Goal: Book appointment/travel/reservation

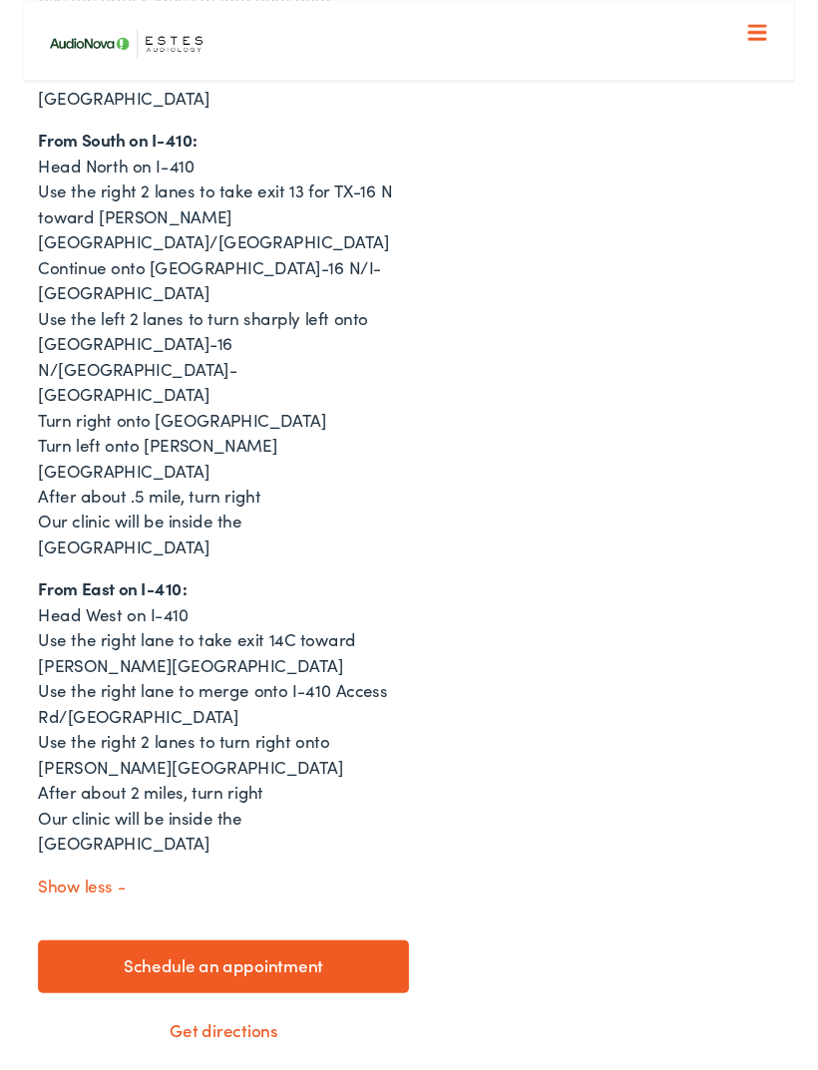
scroll to position [1664, 0]
click at [224, 997] on link "Schedule an appointment" at bounding box center [212, 1025] width 393 height 56
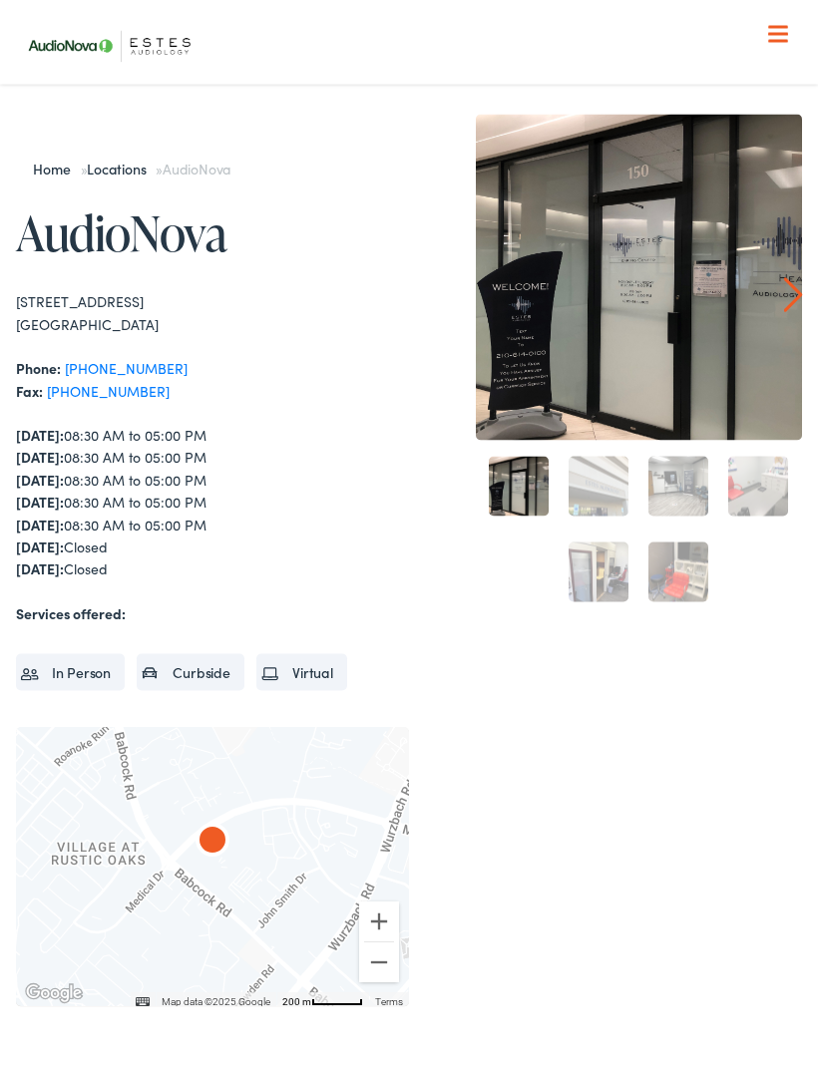
scroll to position [0, 0]
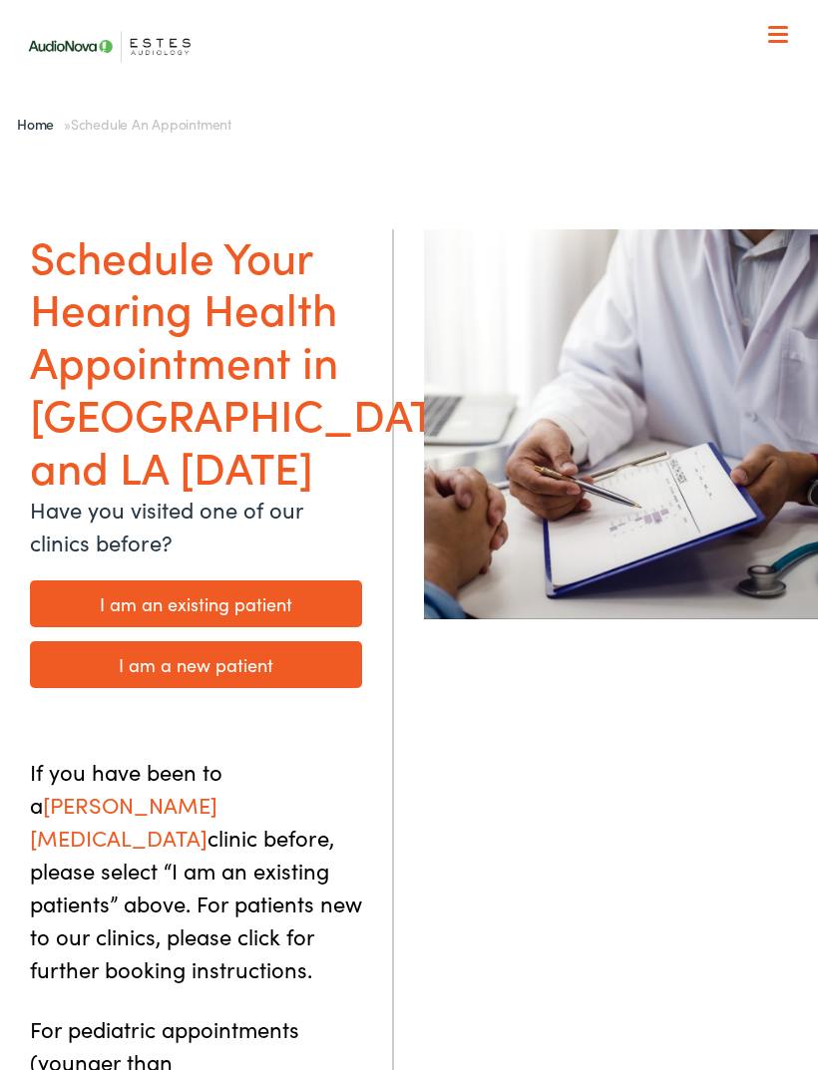
click at [203, 641] on link "I am a new patient" at bounding box center [196, 664] width 332 height 47
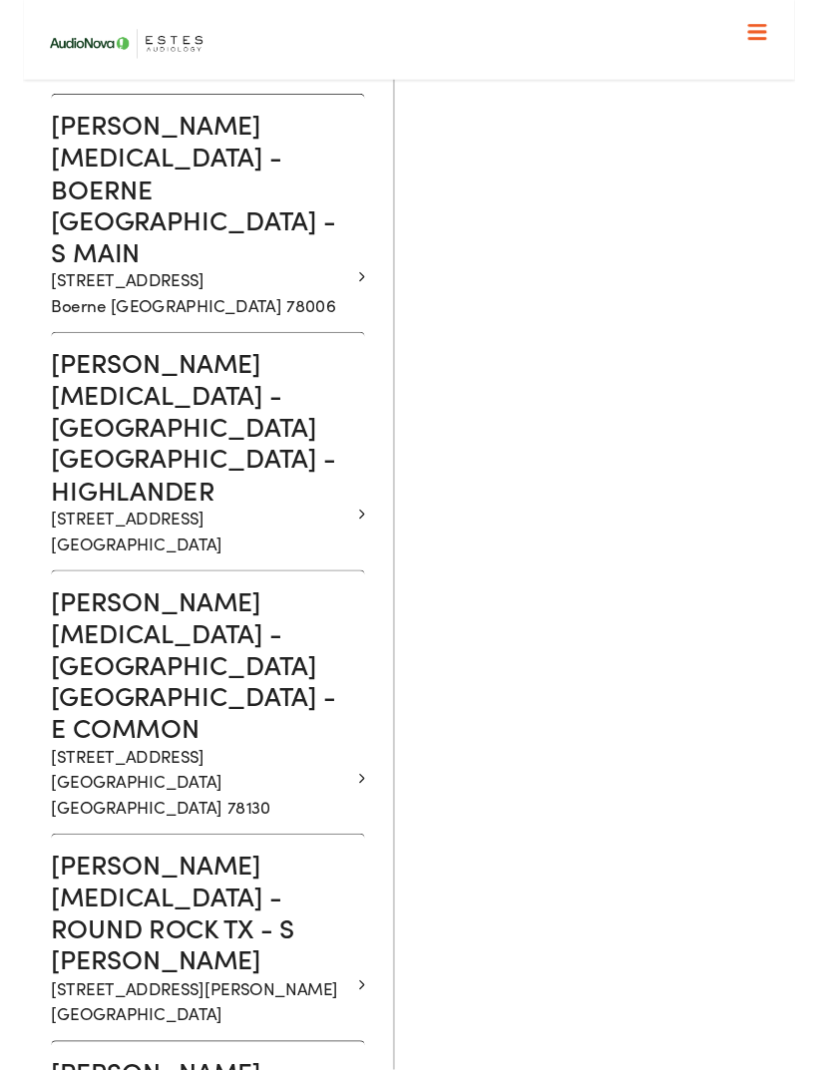
scroll to position [1215, 0]
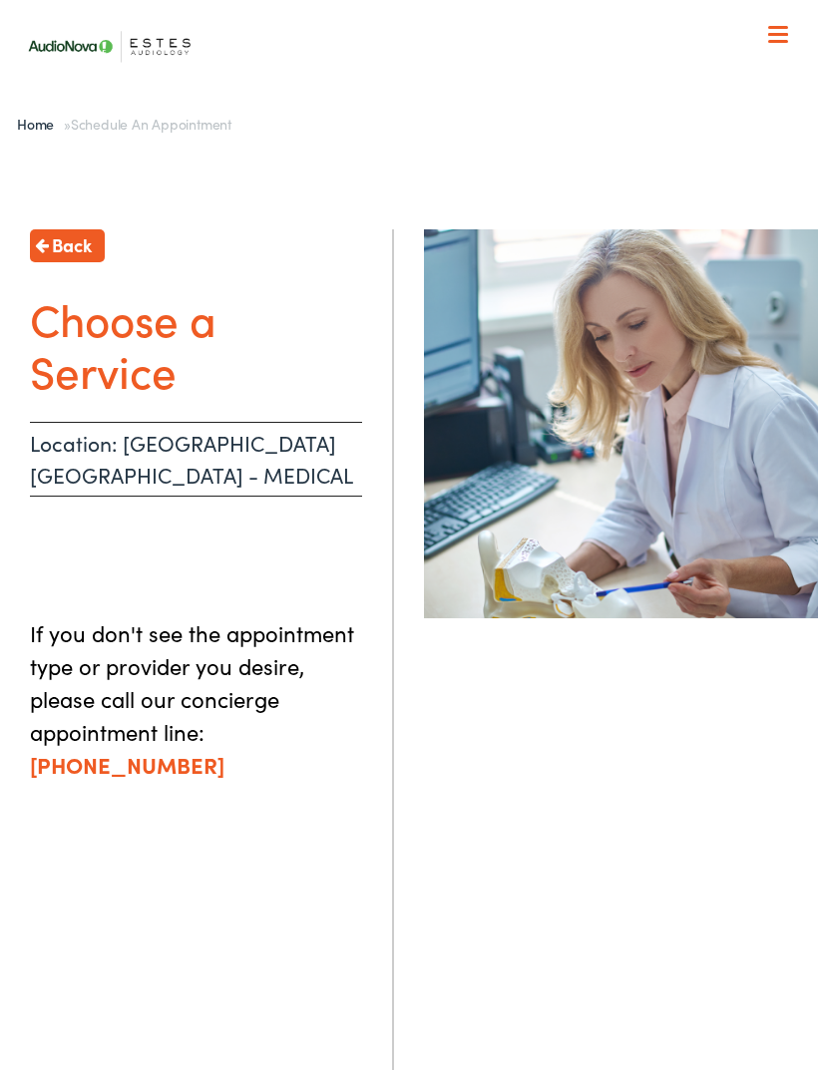
click at [122, 359] on h1 "Choose a Service" at bounding box center [196, 345] width 332 height 106
click at [230, 451] on p "Location: [GEOGRAPHIC_DATA] [GEOGRAPHIC_DATA] - MEDICAL" at bounding box center [196, 459] width 332 height 75
click at [124, 459] on p "Location: [GEOGRAPHIC_DATA] [GEOGRAPHIC_DATA] - MEDICAL" at bounding box center [196, 459] width 332 height 75
click at [67, 229] on link "Back" at bounding box center [67, 245] width 75 height 33
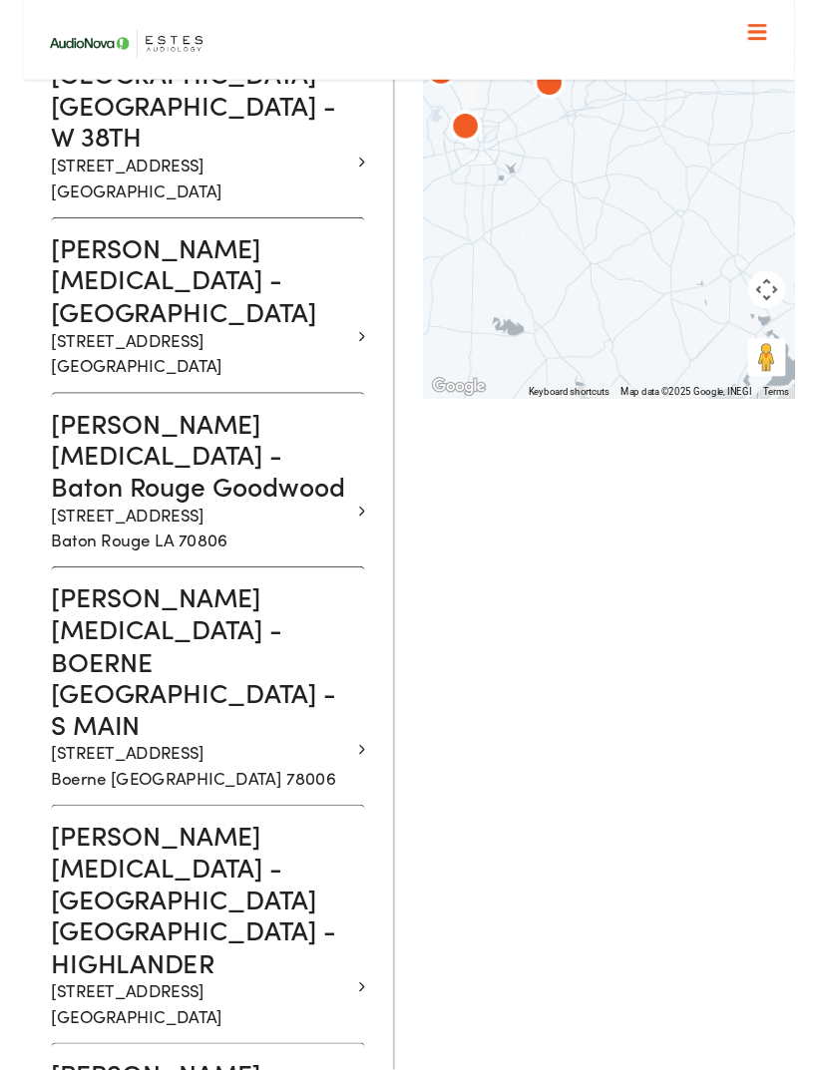
scroll to position [711, 0]
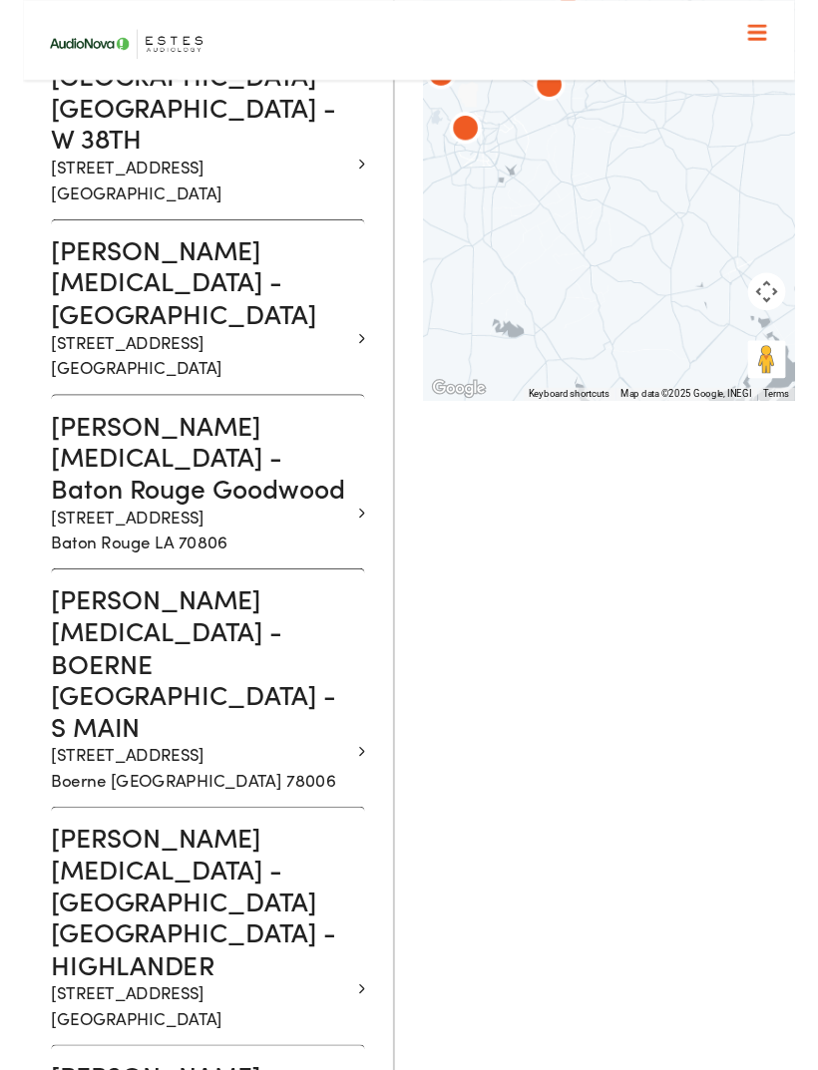
click at [113, 618] on h3 "[PERSON_NAME] [MEDICAL_DATA] - BOERNE [GEOGRAPHIC_DATA] - S MAIN" at bounding box center [188, 702] width 317 height 168
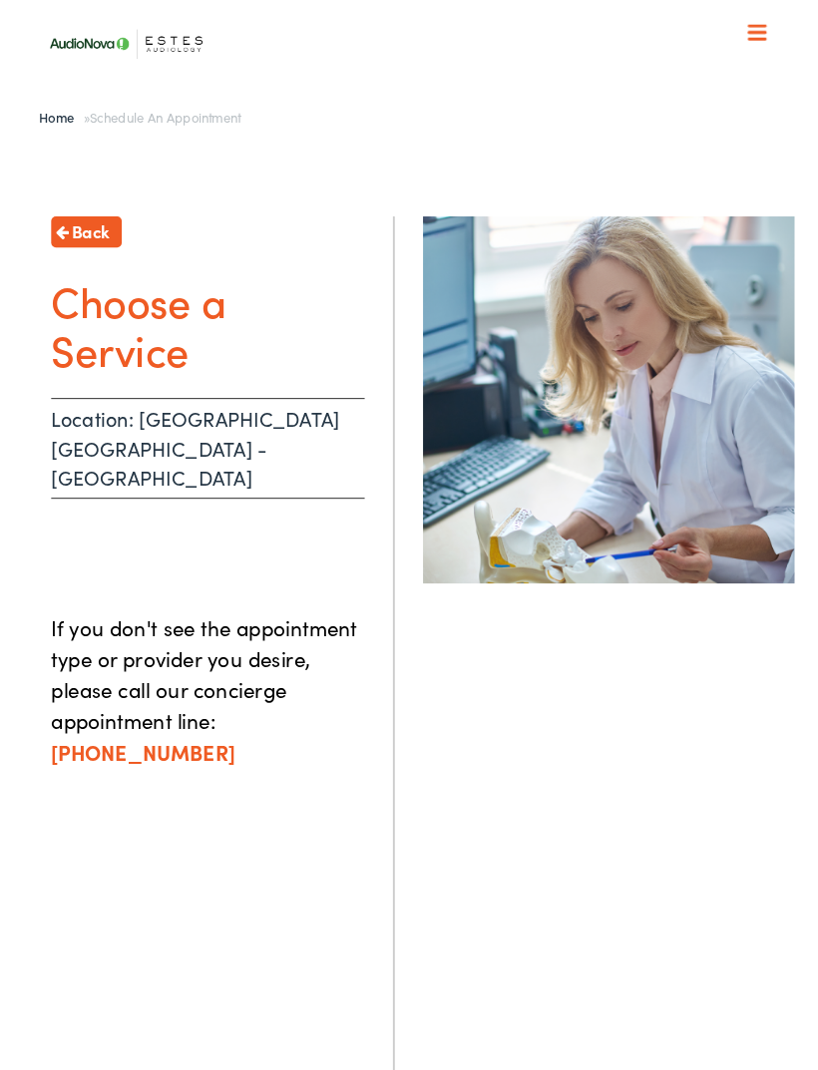
click at [134, 372] on h1 "Choose a Service" at bounding box center [196, 345] width 332 height 106
click at [243, 437] on p "Location: [GEOGRAPHIC_DATA] [GEOGRAPHIC_DATA] - [GEOGRAPHIC_DATA]" at bounding box center [196, 475] width 332 height 107
click at [330, 443] on p "Location: [GEOGRAPHIC_DATA] [GEOGRAPHIC_DATA] - [GEOGRAPHIC_DATA]" at bounding box center [196, 475] width 332 height 107
click at [291, 455] on p "Location: [GEOGRAPHIC_DATA] [GEOGRAPHIC_DATA] - [GEOGRAPHIC_DATA]" at bounding box center [196, 475] width 332 height 107
click at [81, 234] on span "Back" at bounding box center [72, 244] width 40 height 27
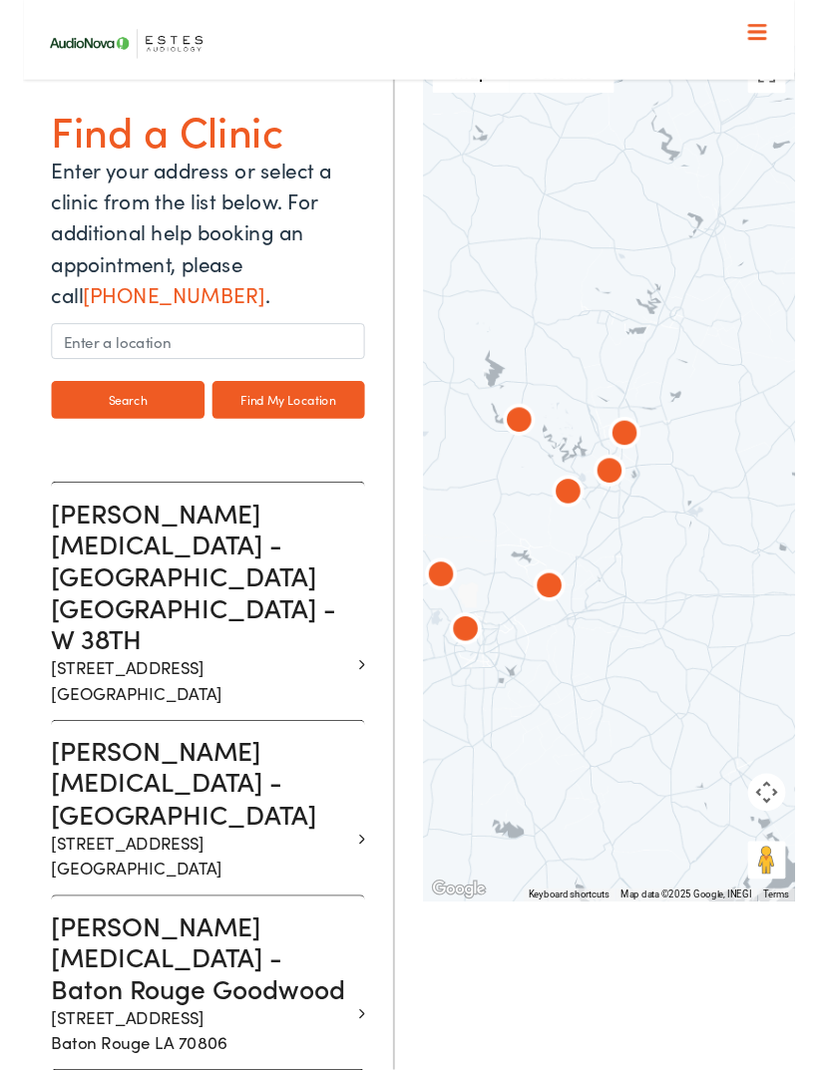
scroll to position [182, 0]
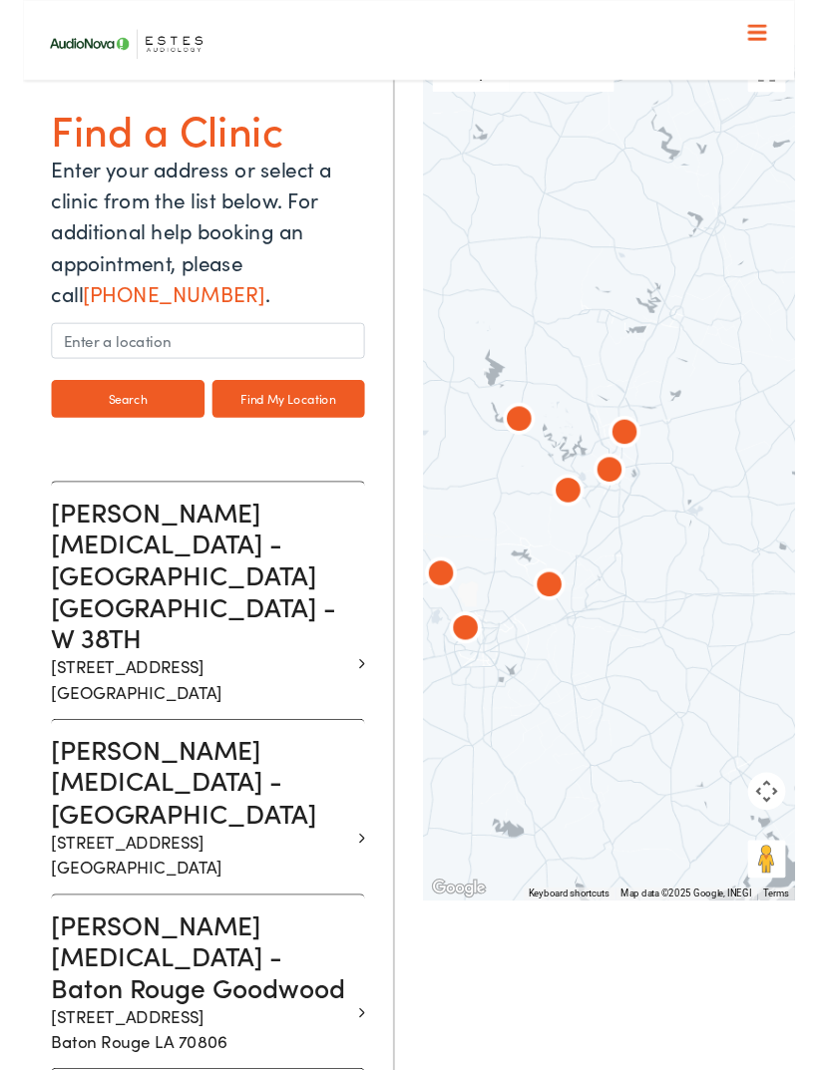
click at [166, 693] on p "[STREET_ADDRESS]" at bounding box center [188, 720] width 317 height 54
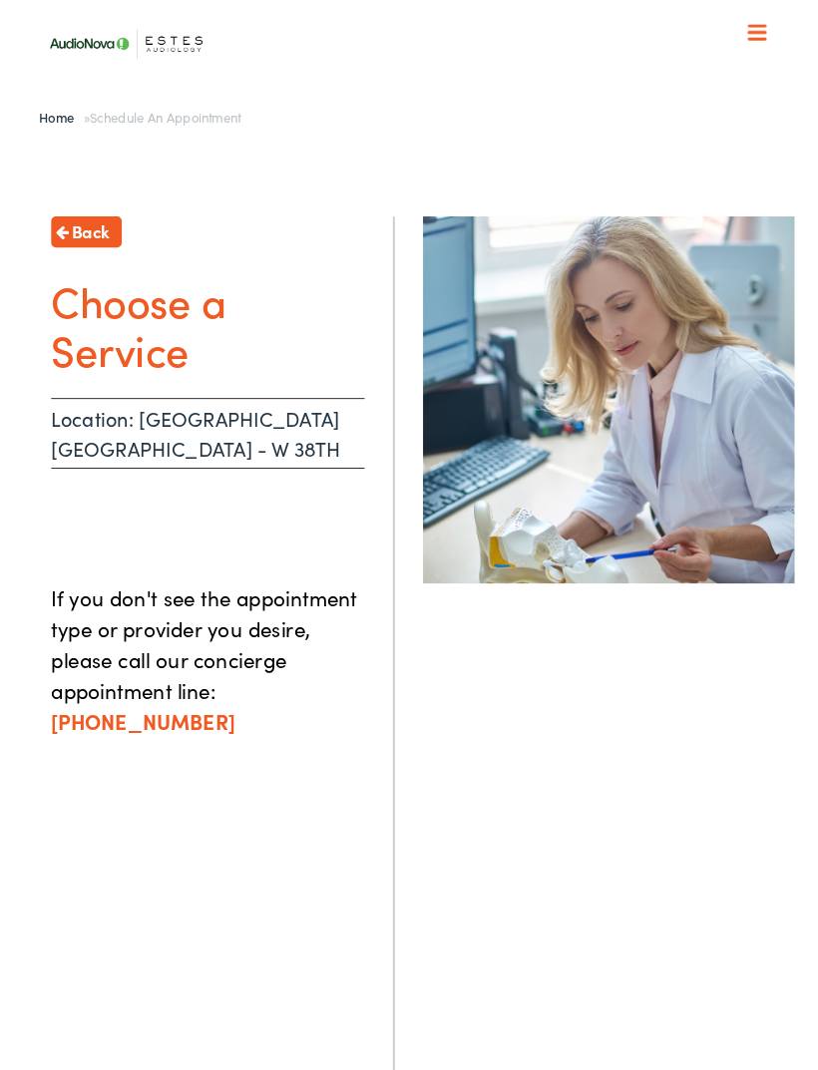
click at [65, 236] on span "Back" at bounding box center [72, 244] width 40 height 27
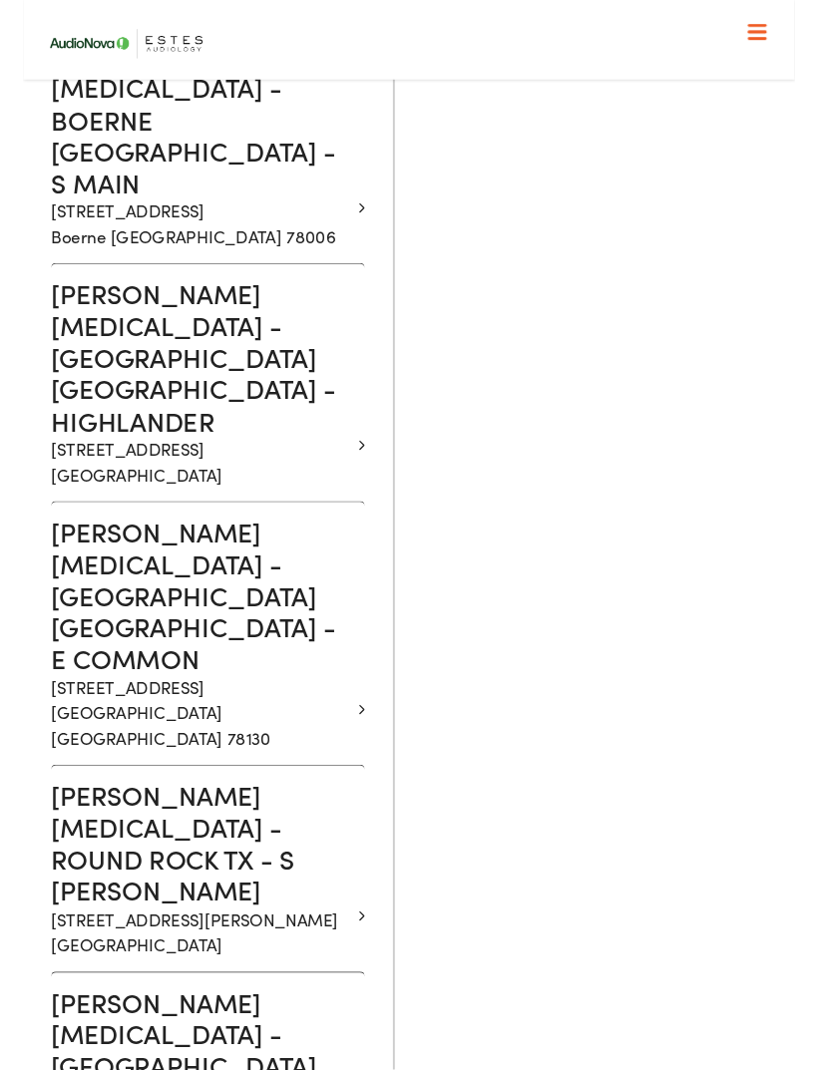
scroll to position [1289, 0]
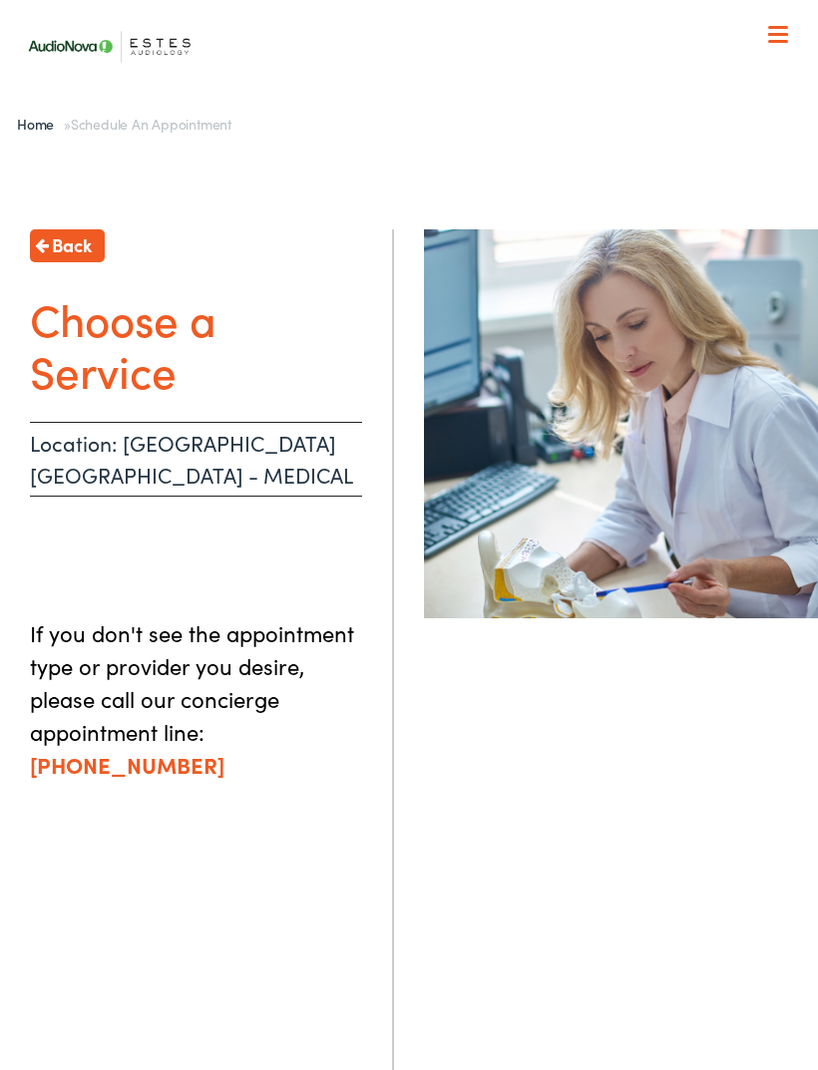
click at [387, 1054] on div "Back Choose a Service Location: [GEOGRAPHIC_DATA] [GEOGRAPHIC_DATA] - MEDICAL I…" at bounding box center [197, 764] width 394 height 1070
click at [44, 237] on icon at bounding box center [42, 245] width 14 height 16
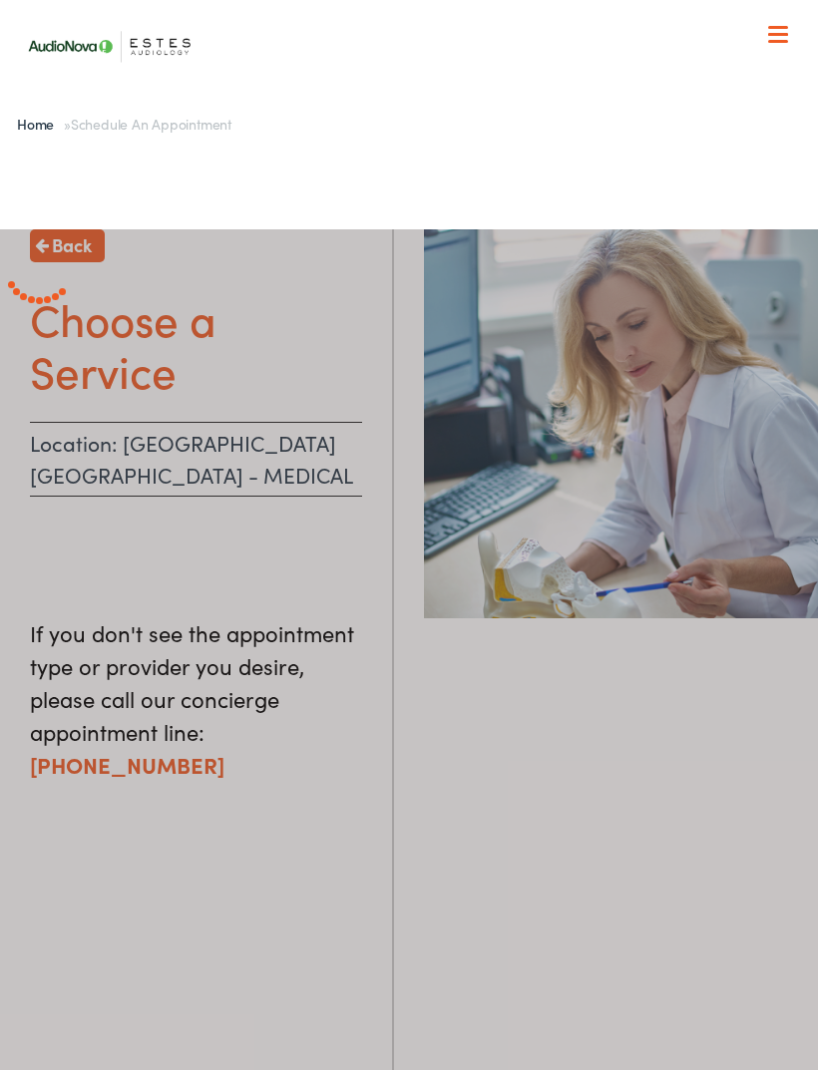
click at [63, 246] on div at bounding box center [409, 764] width 818 height 1070
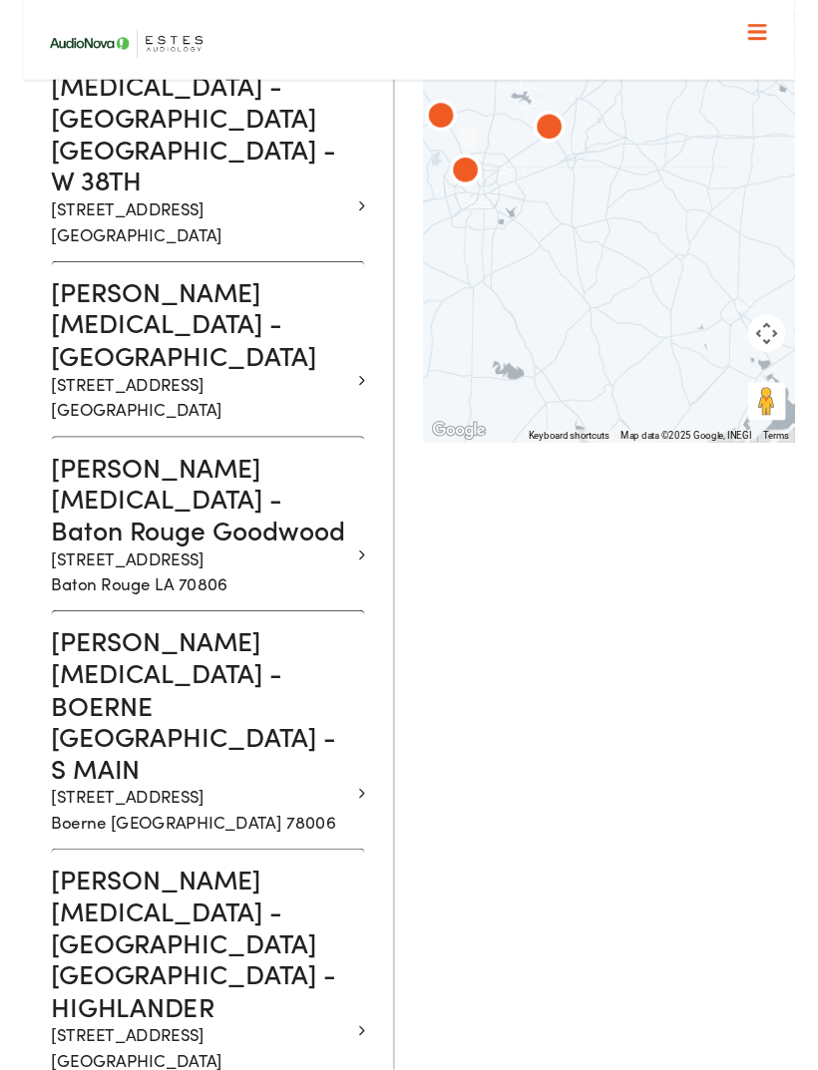
scroll to position [663, 0]
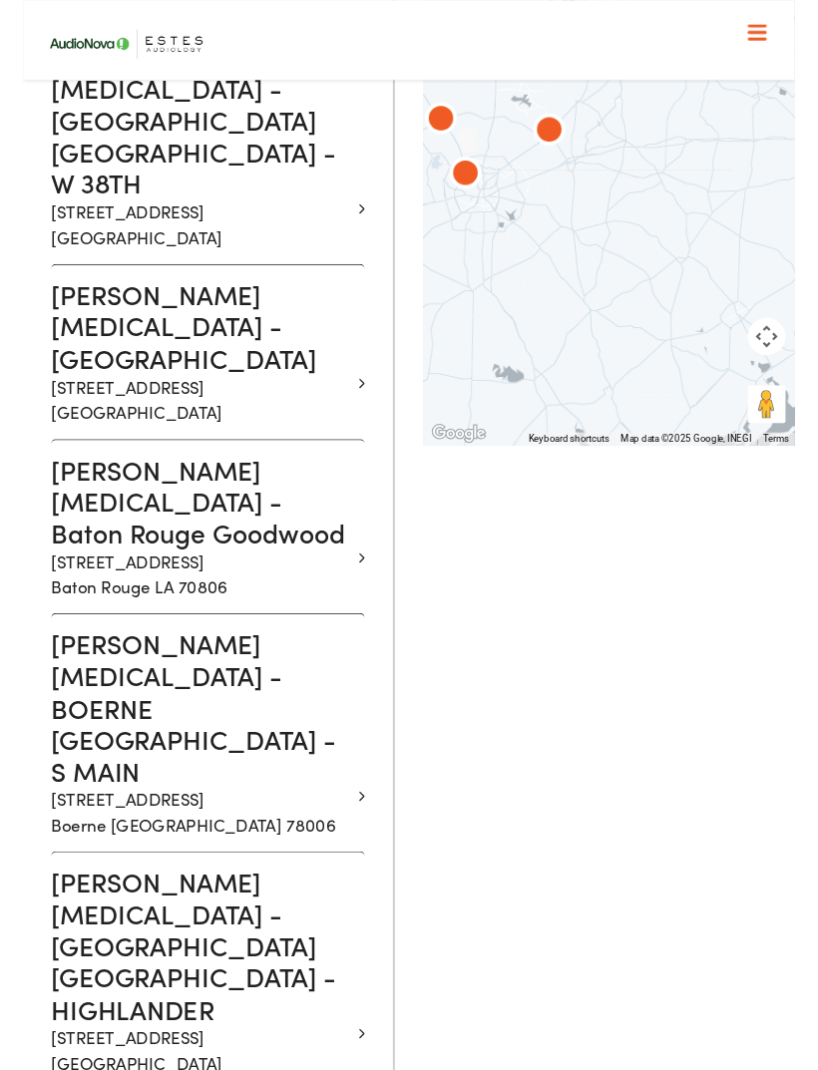
click at [129, 666] on h3 "[PERSON_NAME] [MEDICAL_DATA] - BOERNE [GEOGRAPHIC_DATA] - S MAIN" at bounding box center [188, 750] width 317 height 168
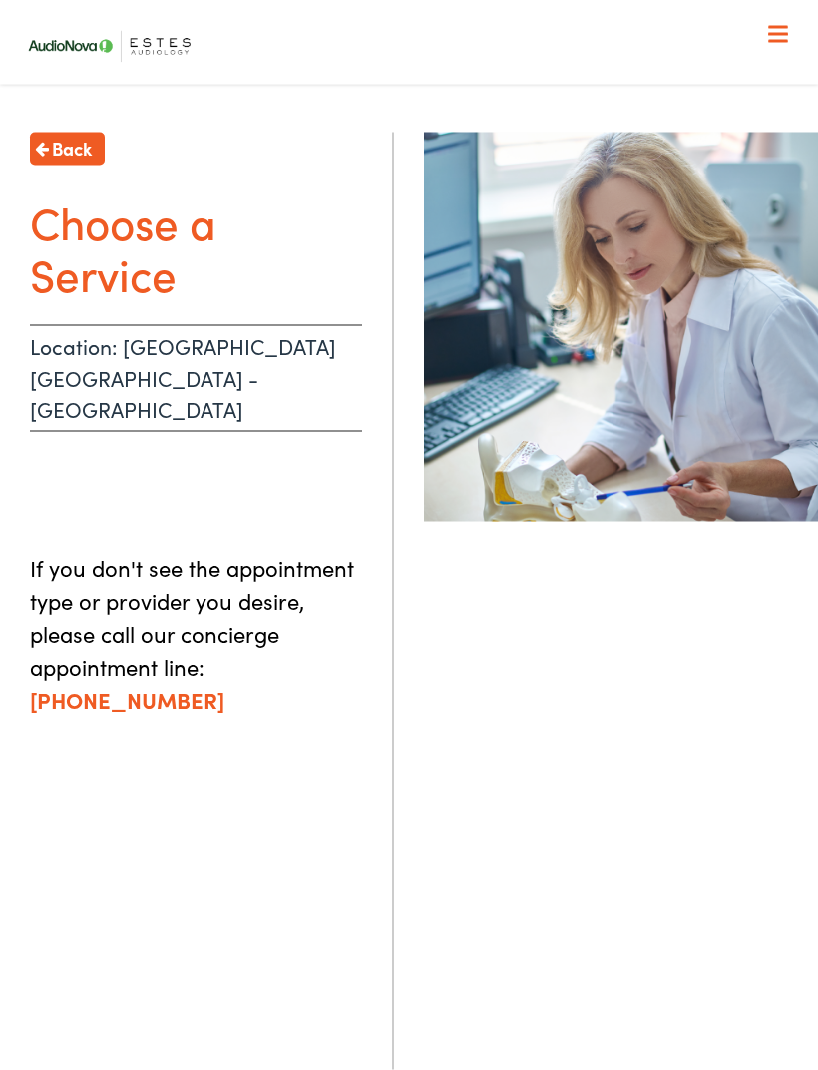
scroll to position [1, 0]
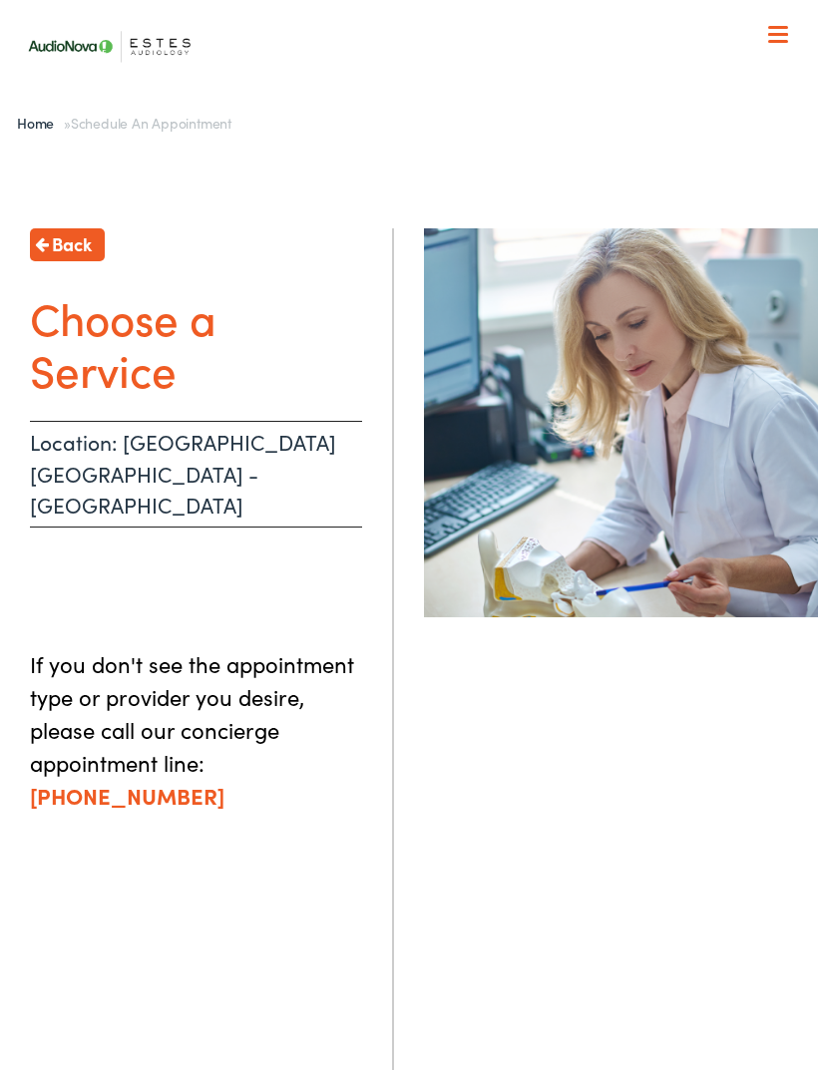
click at [67, 228] on link "Back" at bounding box center [67, 244] width 75 height 33
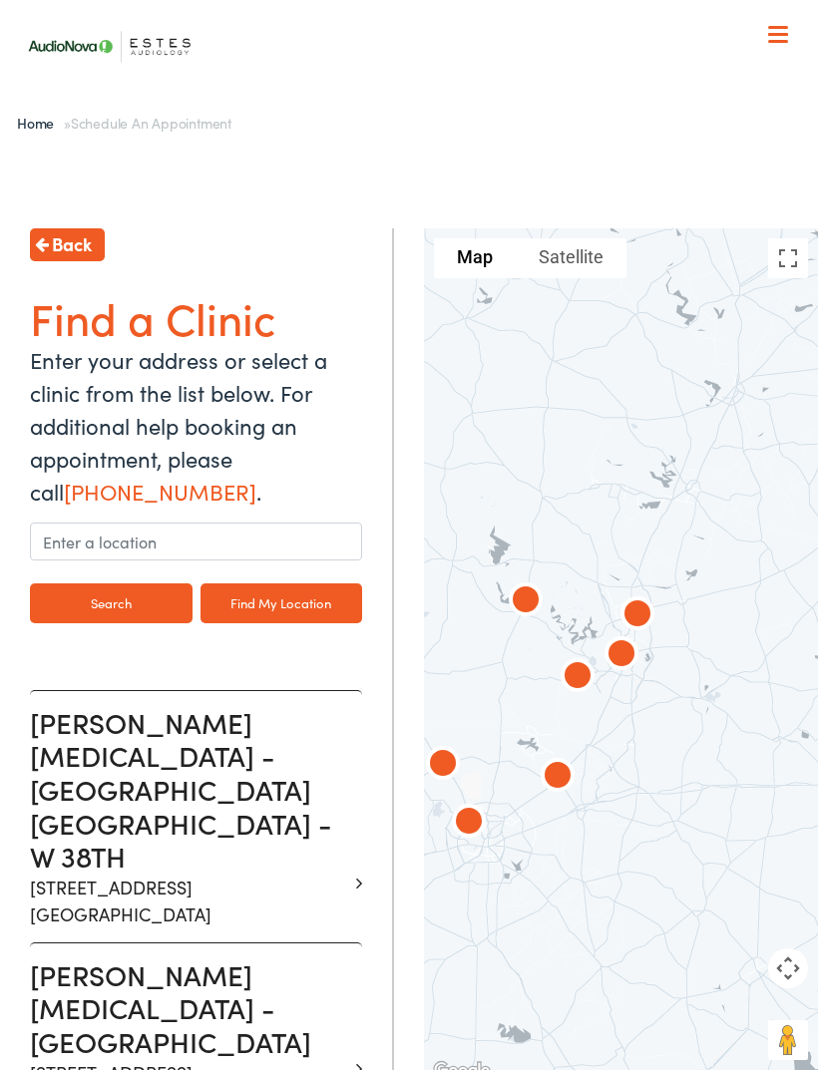
click at [69, 237] on span "Back" at bounding box center [72, 243] width 40 height 27
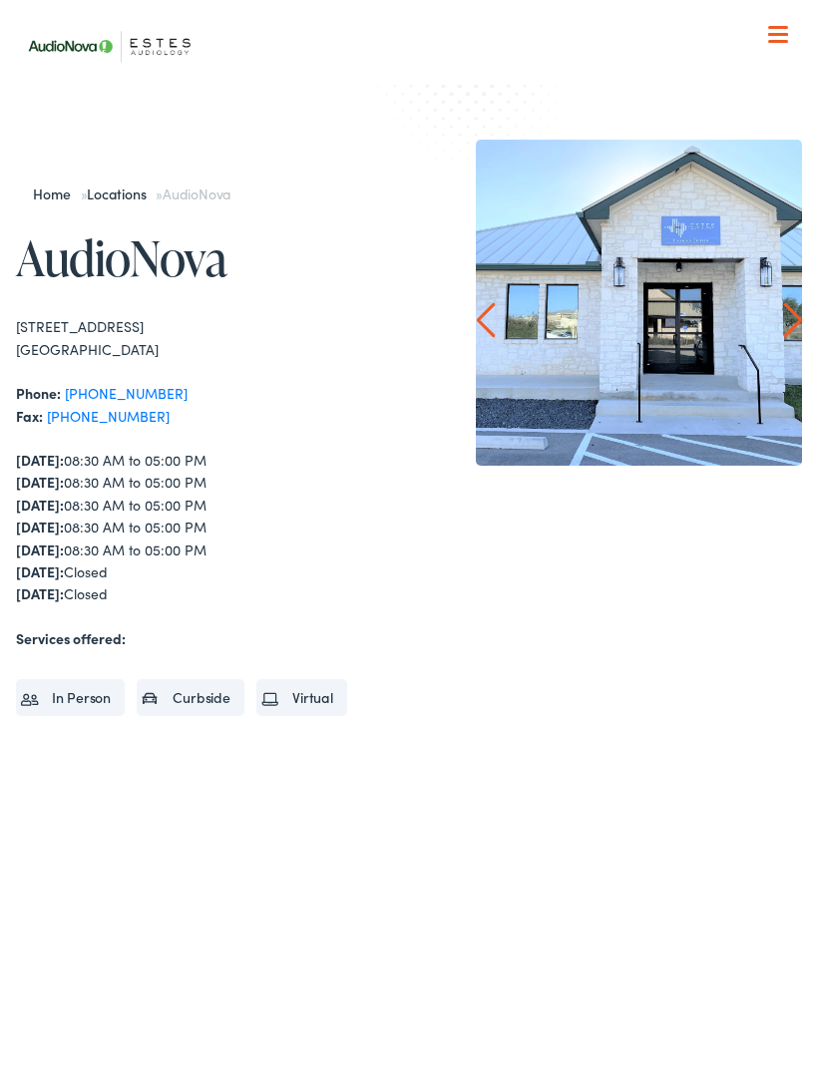
scroll to position [494, 0]
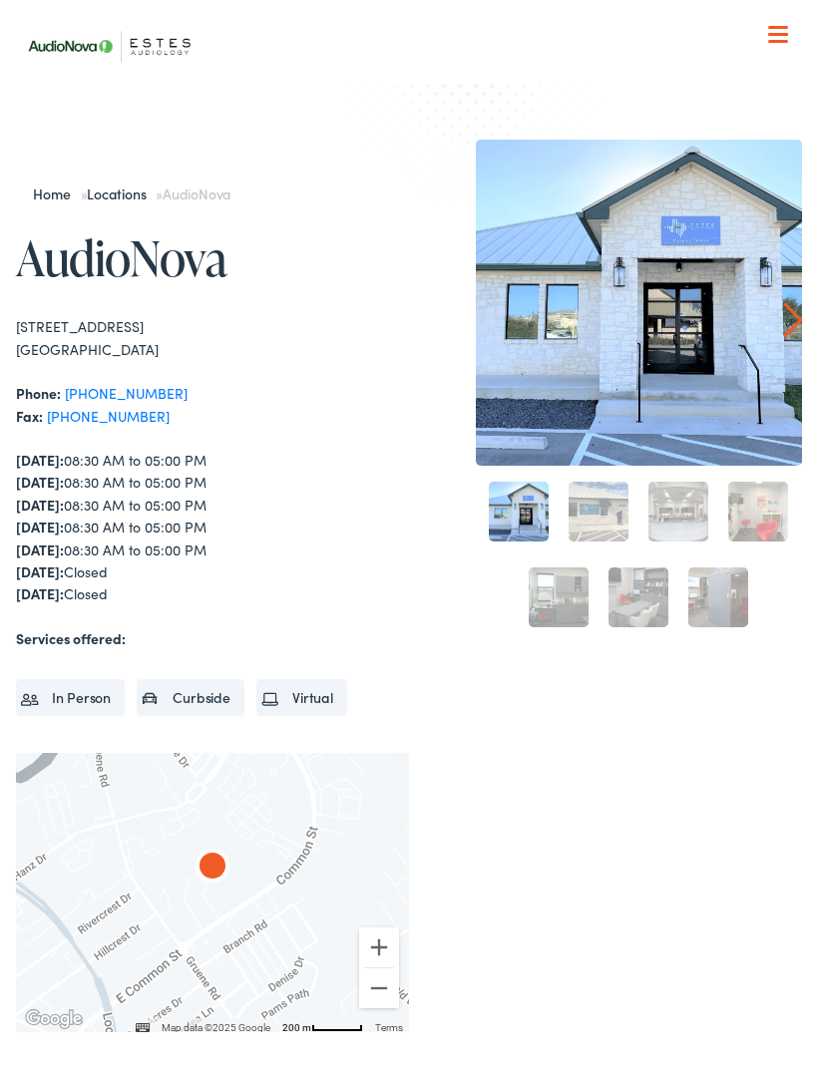
click at [125, 194] on link "Locations" at bounding box center [121, 194] width 69 height 20
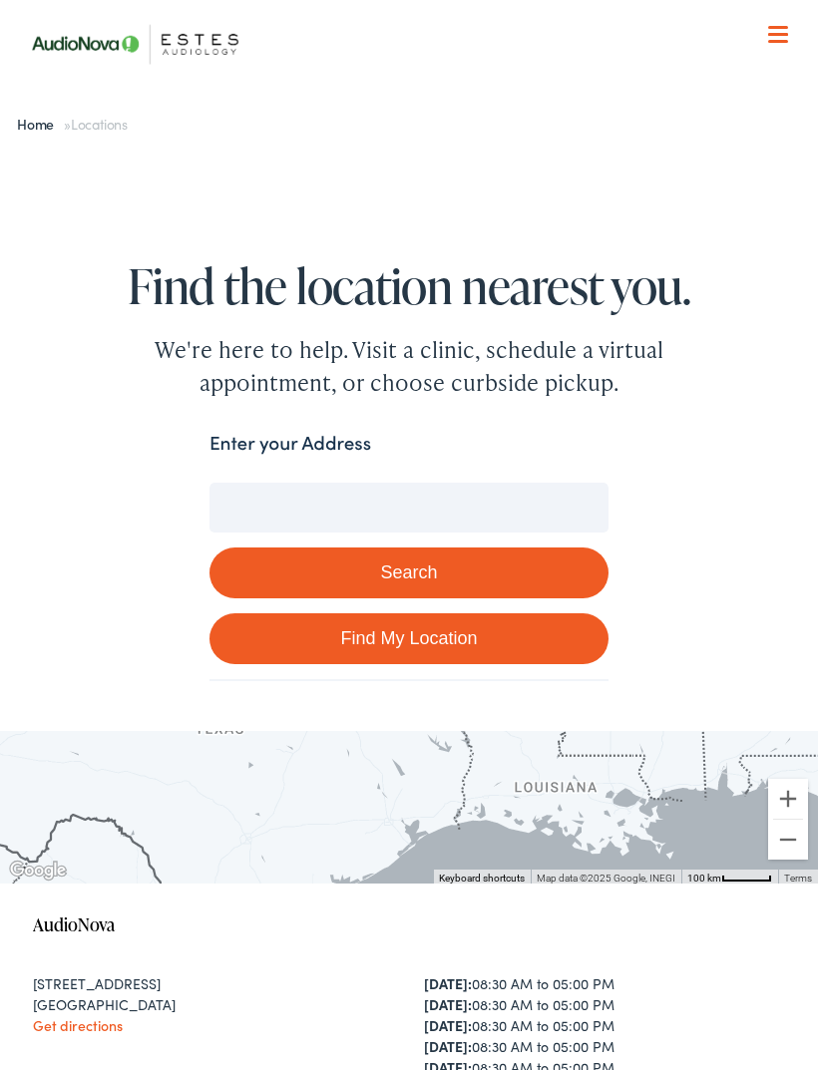
click at [250, 510] on input "Enter your Address" at bounding box center [408, 508] width 399 height 50
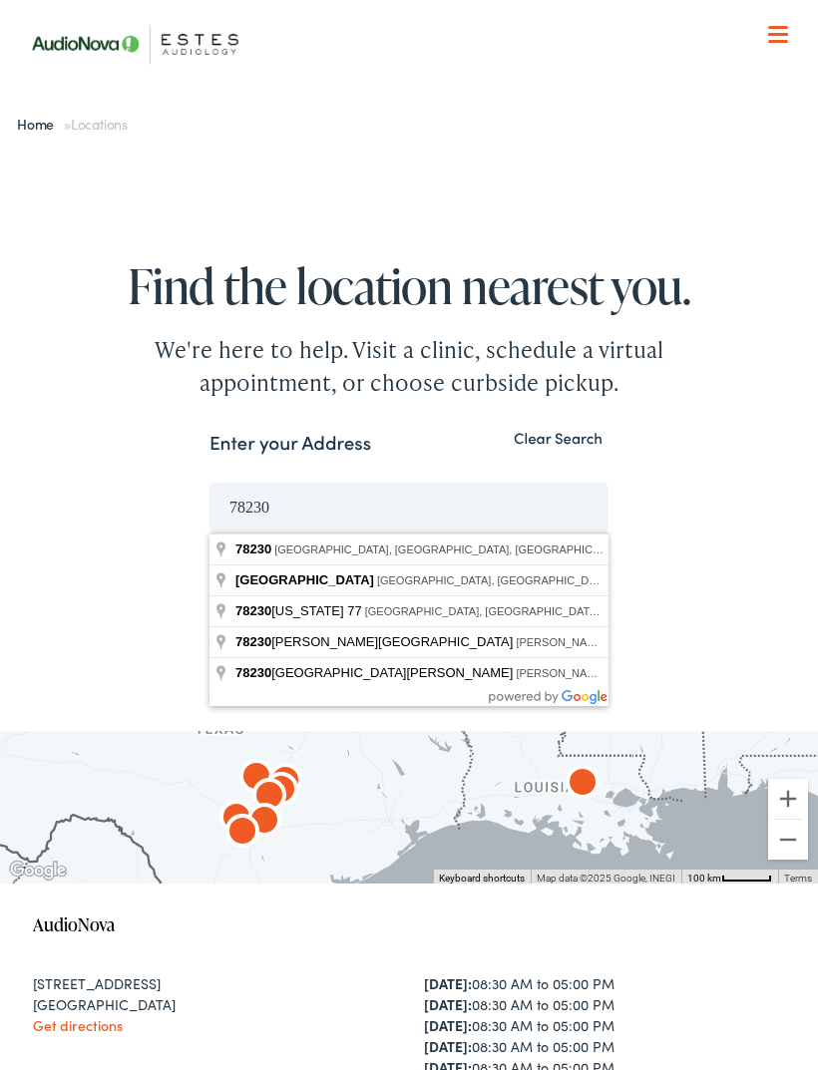
type input "[GEOGRAPHIC_DATA], [GEOGRAPHIC_DATA]"
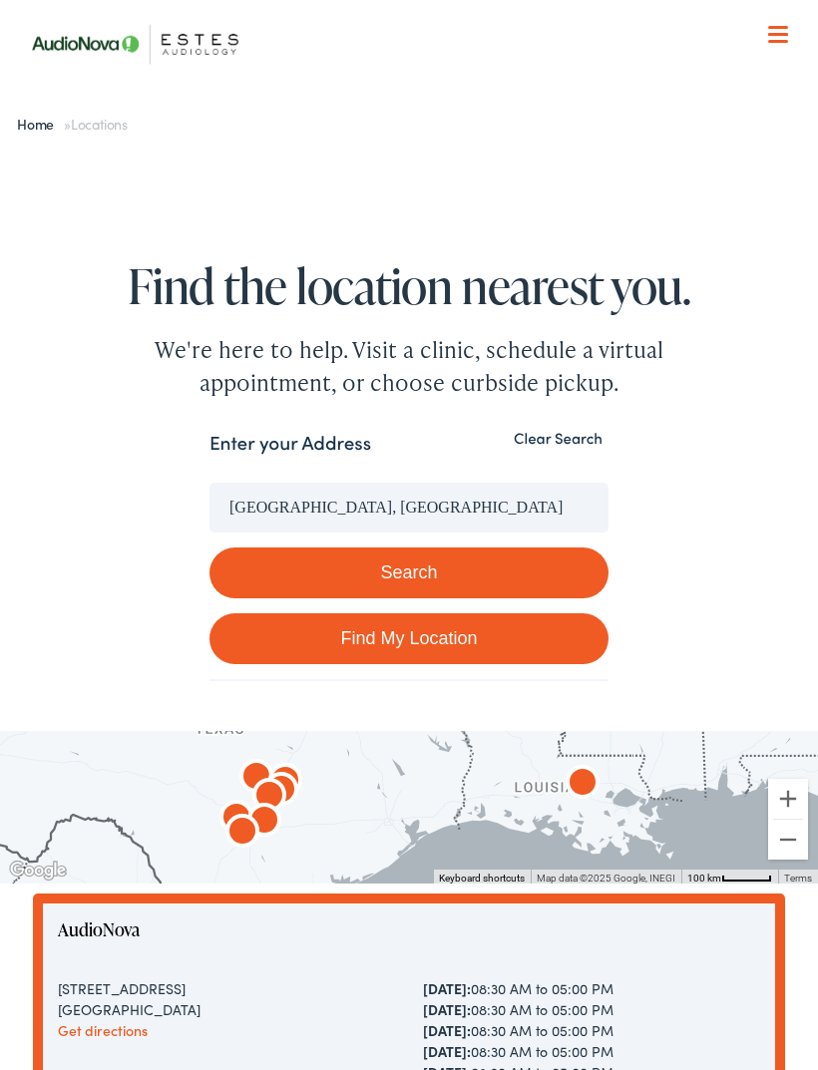
click at [389, 568] on button "Search" at bounding box center [408, 573] width 399 height 51
click at [409, 578] on button "Search" at bounding box center [408, 573] width 399 height 51
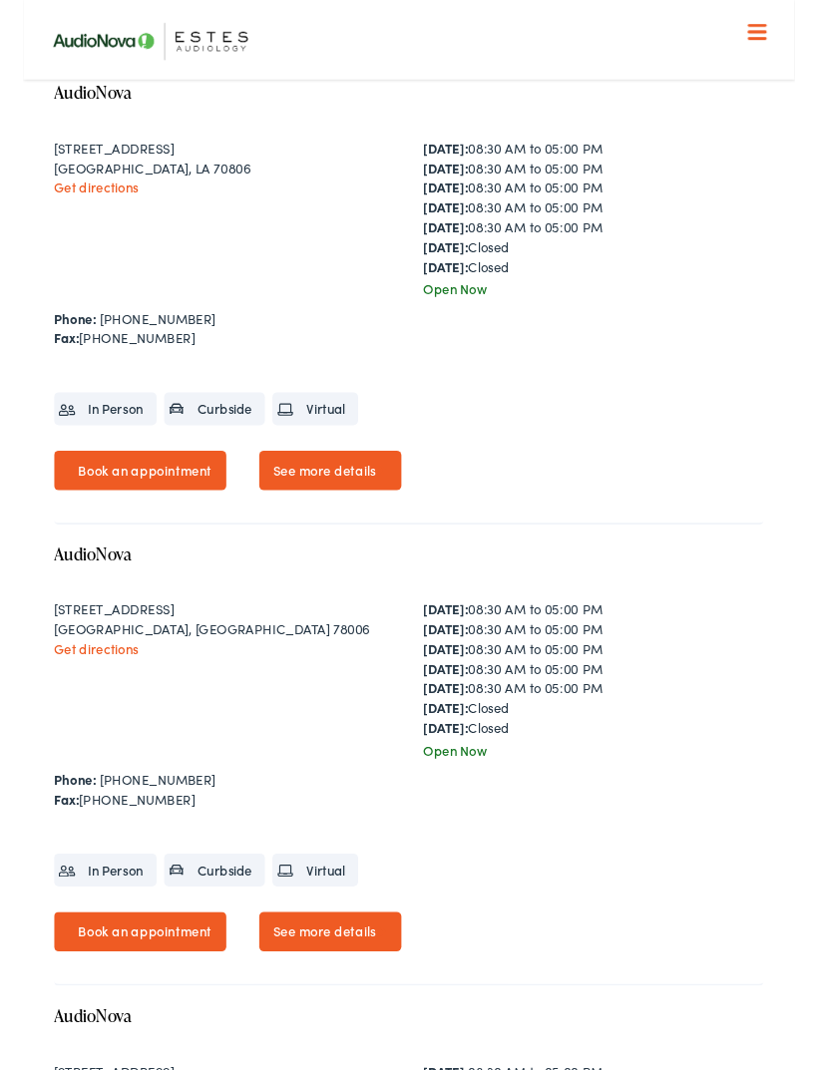
scroll to position [1809, 0]
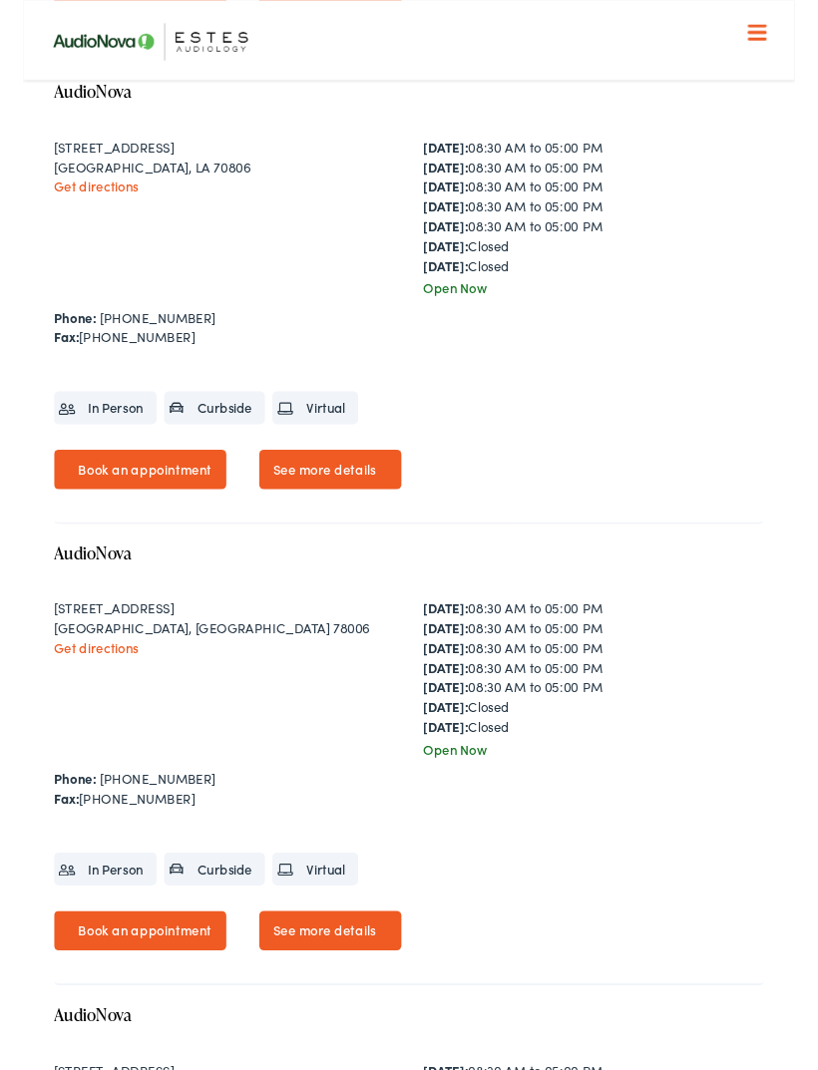
click at [339, 994] on link "See more details" at bounding box center [325, 987] width 150 height 42
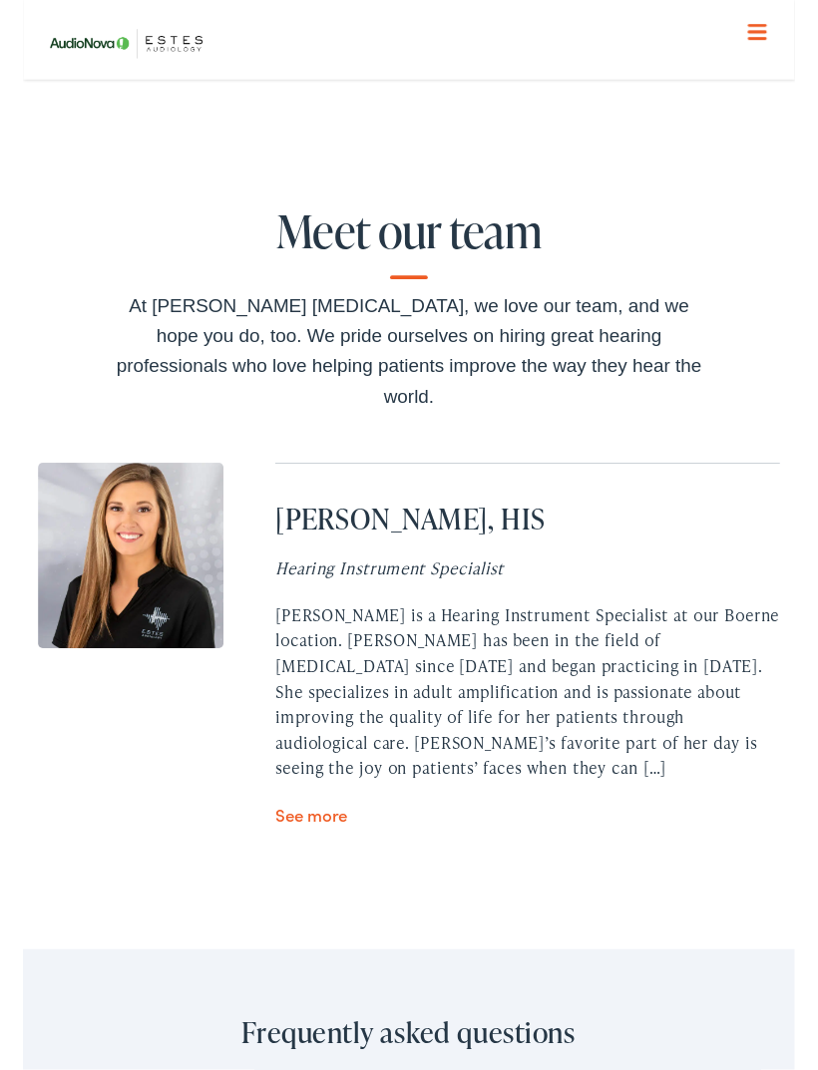
scroll to position [6227, 0]
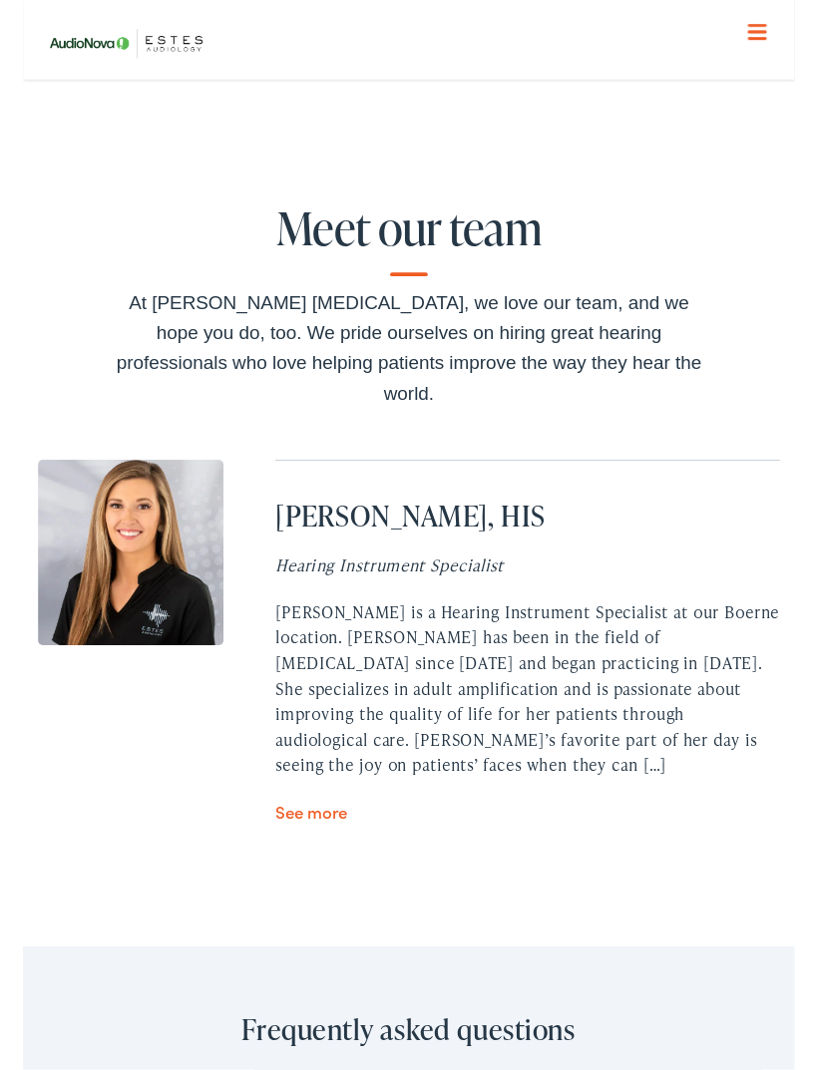
click at [293, 848] on link "See more" at bounding box center [305, 860] width 77 height 25
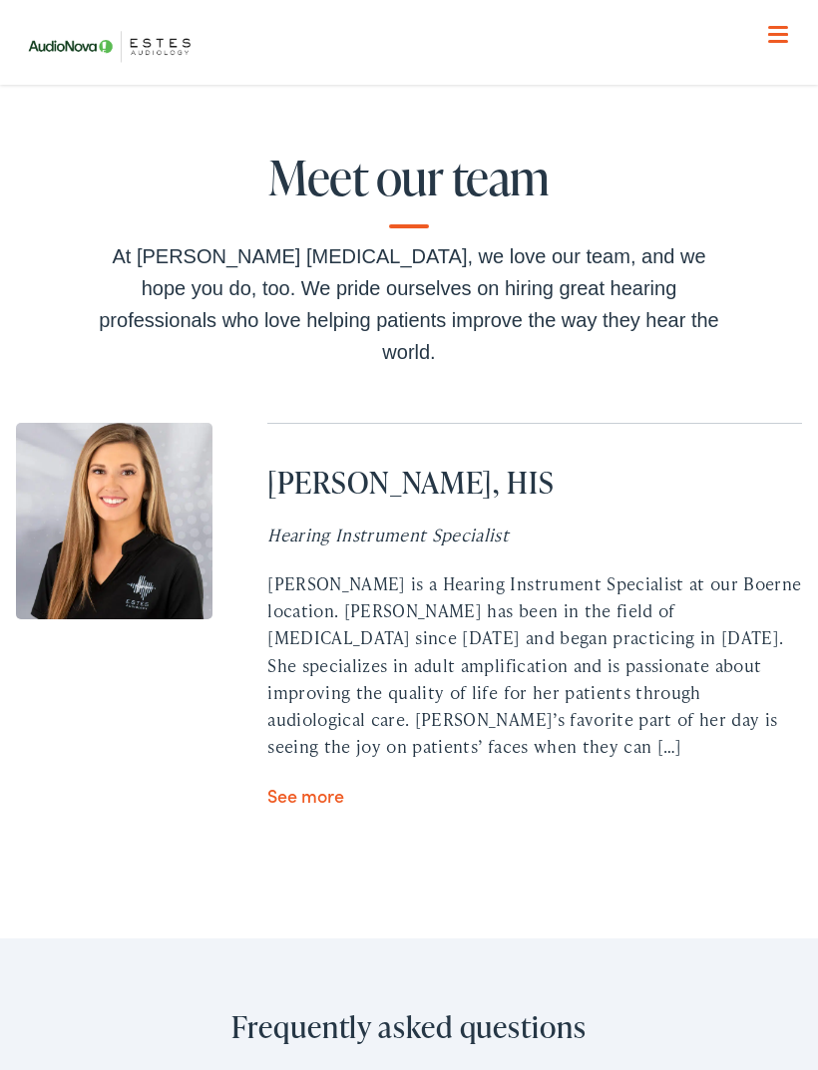
scroll to position [7673, 0]
